Goal: Check status: Check status

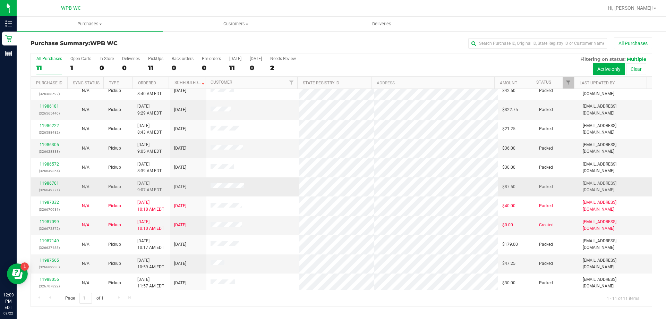
scroll to position [10, 0]
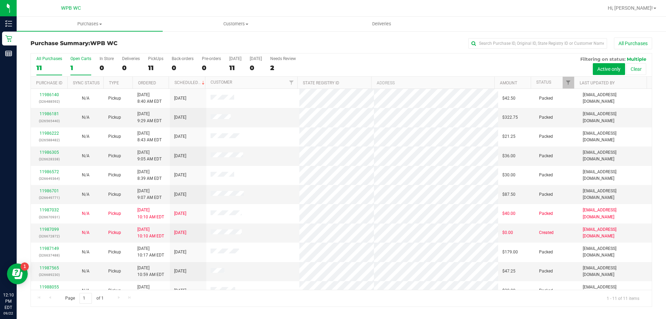
click at [83, 64] on div "1" at bounding box center [80, 68] width 21 height 8
click at [0, 0] on input "Open Carts 1" at bounding box center [0, 0] width 0 height 0
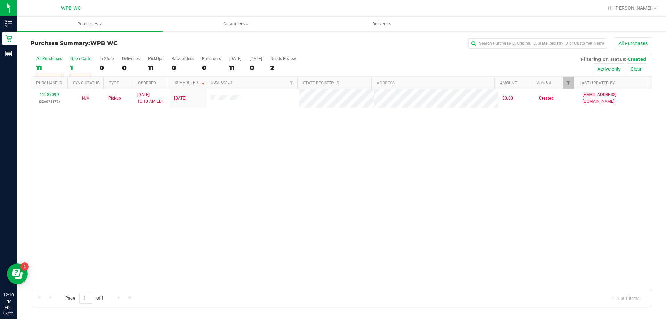
click at [49, 59] on div "All Purchases" at bounding box center [49, 58] width 26 height 5
click at [0, 0] on input "All Purchases 11" at bounding box center [0, 0] width 0 height 0
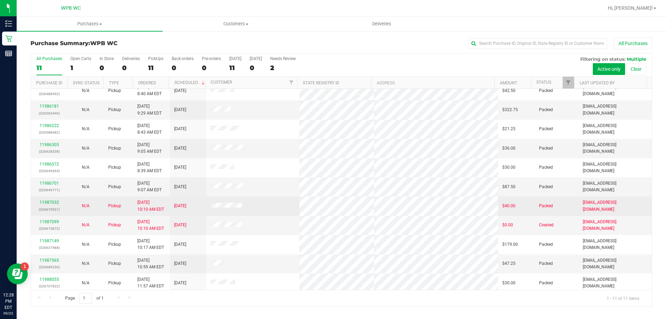
scroll to position [10, 0]
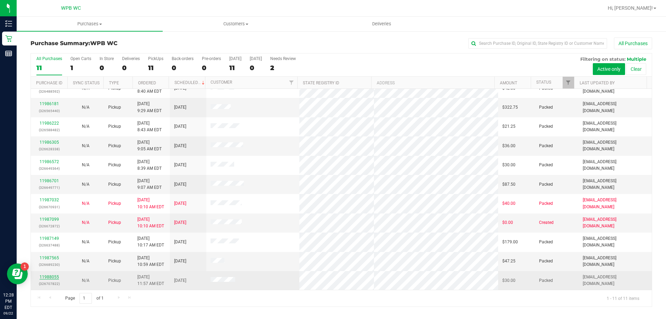
click at [47, 278] on link "11988055" at bounding box center [49, 276] width 19 height 5
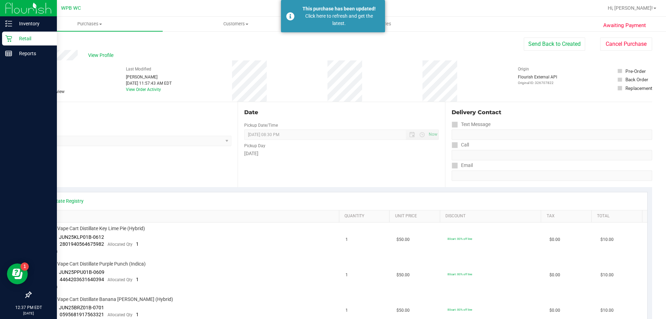
click at [32, 35] on p "Retail" at bounding box center [33, 38] width 42 height 8
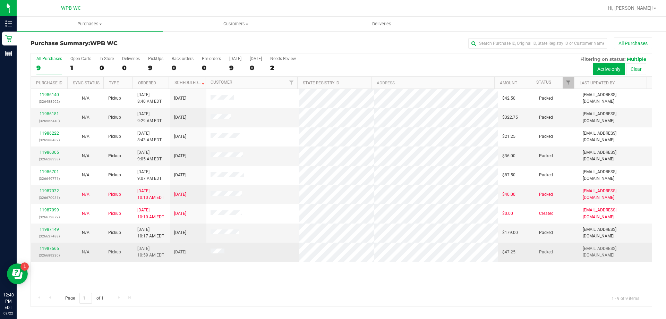
click at [47, 246] on div "11987565 (326689230)" at bounding box center [49, 251] width 28 height 13
click at [48, 246] on div "11987565 (326689230)" at bounding box center [49, 251] width 28 height 13
click at [46, 246] on link "11987565" at bounding box center [49, 248] width 19 height 5
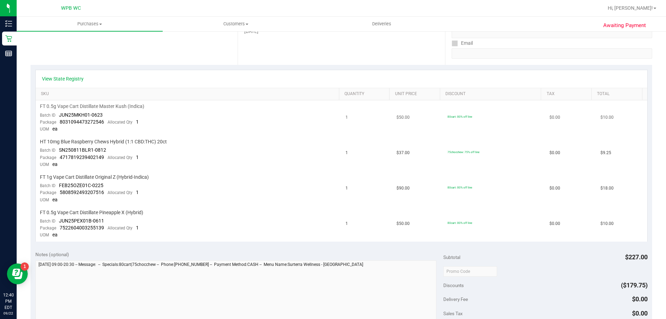
scroll to position [139, 0]
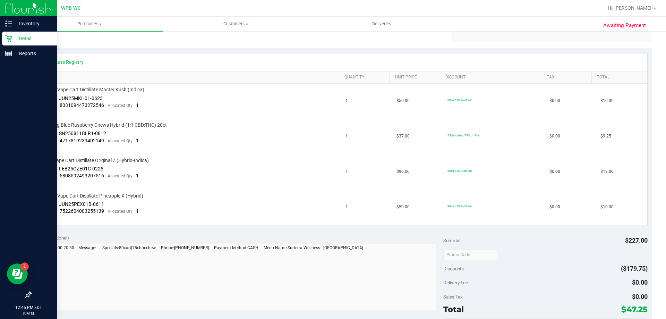
click at [31, 37] on p "Retail" at bounding box center [33, 38] width 42 height 8
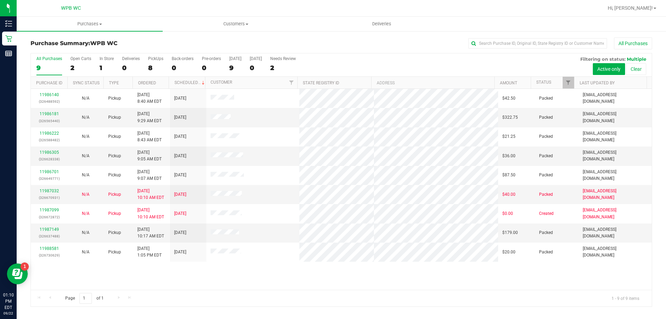
click at [60, 274] on div "11986140 (326488592) N/A Pickup 9/22/2025 8:40 AM EDT 9/22/2025 $42.50 Packed t…" at bounding box center [341, 189] width 621 height 201
click at [64, 268] on div "11986140 (326488592) N/A Pickup 9/22/2025 8:40 AM EDT 9/22/2025 $42.50 Packed t…" at bounding box center [341, 189] width 621 height 201
click at [54, 279] on div "11986140 (326488592) N/A Pickup 9/22/2025 8:40 AM EDT 9/22/2025 $42.50 Packed t…" at bounding box center [341, 189] width 621 height 201
click at [36, 12] on div "WPB WC" at bounding box center [70, 8] width 101 height 11
click at [63, 278] on div "11986140 (326488592) N/A Pickup 9/22/2025 8:40 AM EDT 9/22/2025 $42.50 Packed t…" at bounding box center [341, 189] width 621 height 201
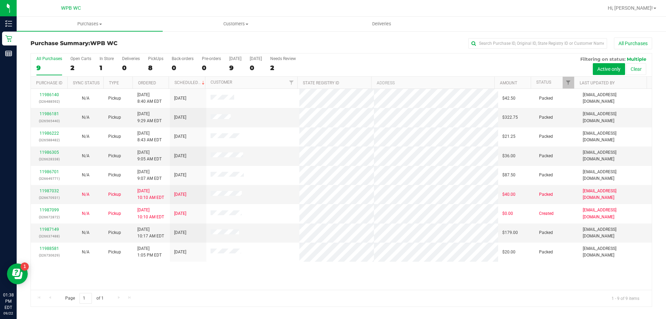
click at [57, 282] on div "11986140 (326488592) N/A Pickup 9/22/2025 8:40 AM EDT 9/22/2025 $42.50 Packed t…" at bounding box center [341, 189] width 621 height 201
